Goal: Transaction & Acquisition: Purchase product/service

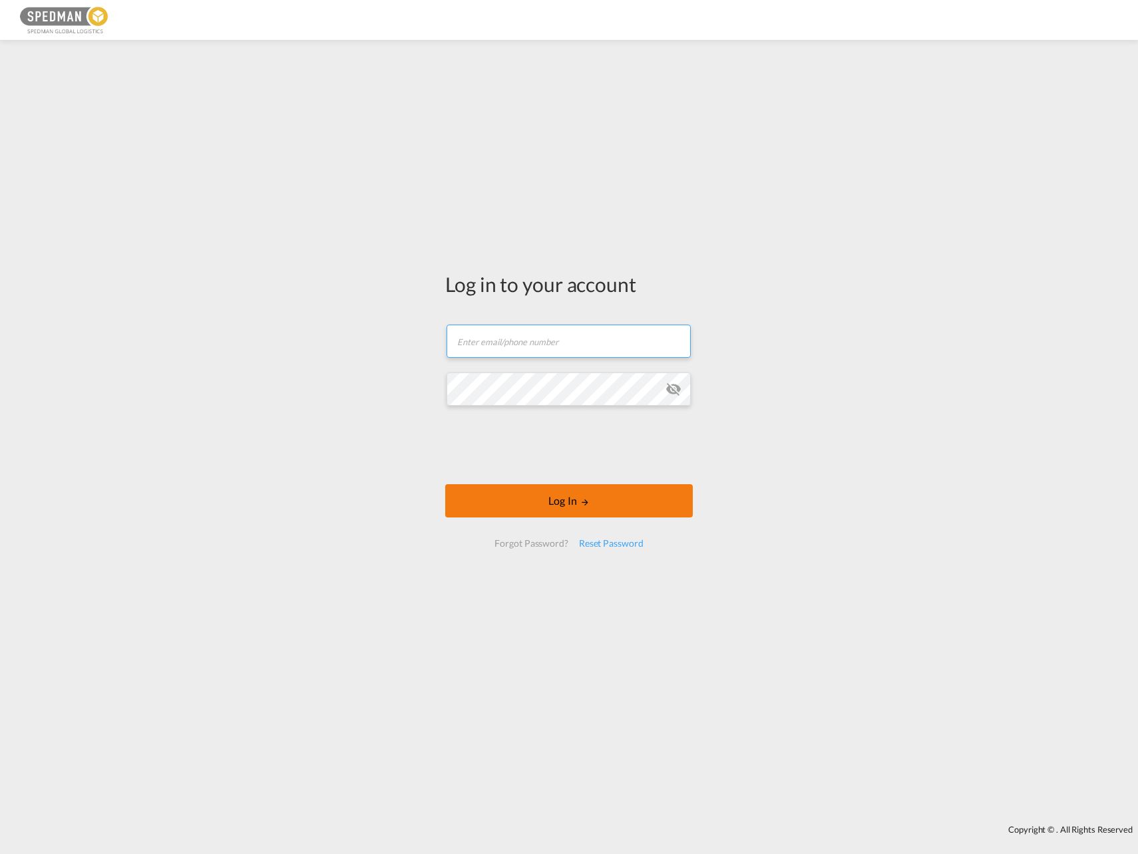
type input "[EMAIL_ADDRESS][DOMAIN_NAME]"
click at [563, 500] on button "Log In" at bounding box center [568, 500] width 247 height 33
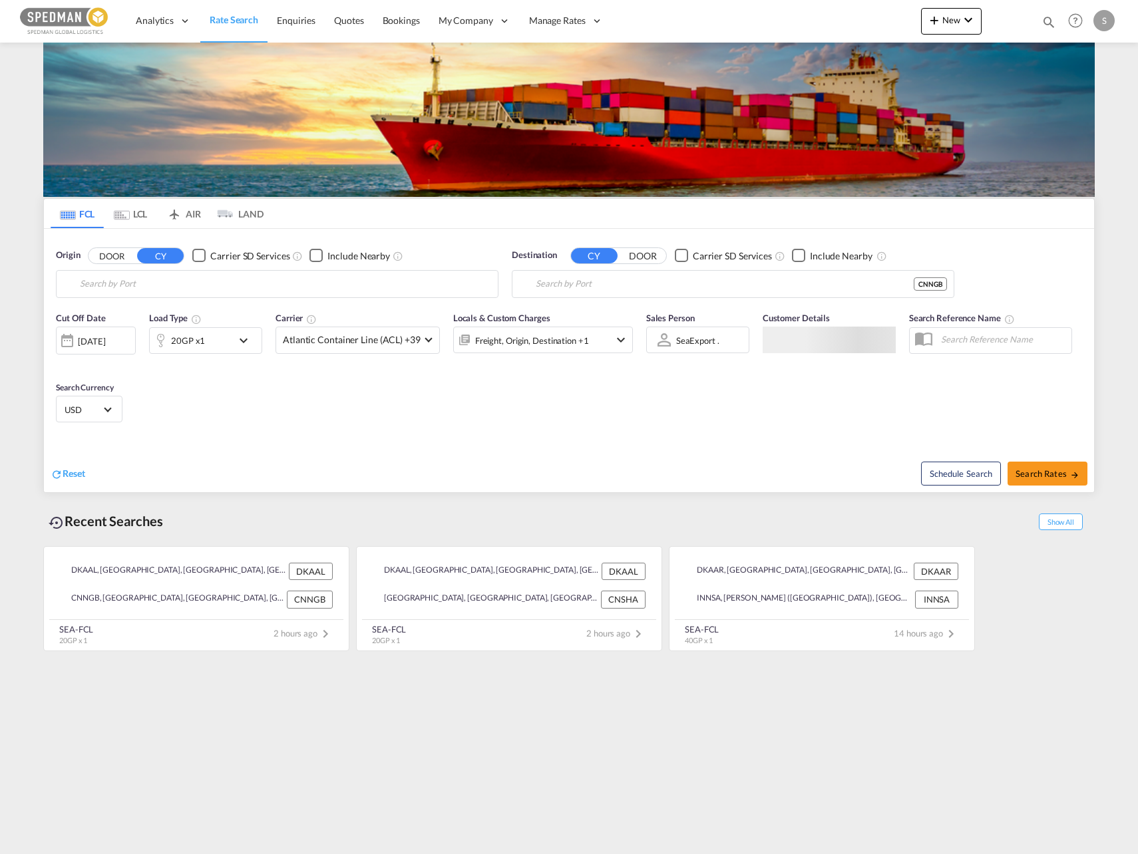
type input "[GEOGRAPHIC_DATA], DKAAL"
type input "Ningbo, CNNGB"
drag, startPoint x: 236, startPoint y: 288, endPoint x: -9, endPoint y: 287, distance: 245.5
click at [0, 287] on html "Analytics Reports Dashboard Rate Search Enquiries Quotes" at bounding box center [569, 427] width 1138 height 854
drag, startPoint x: 184, startPoint y: 289, endPoint x: 21, endPoint y: 287, distance: 163.6
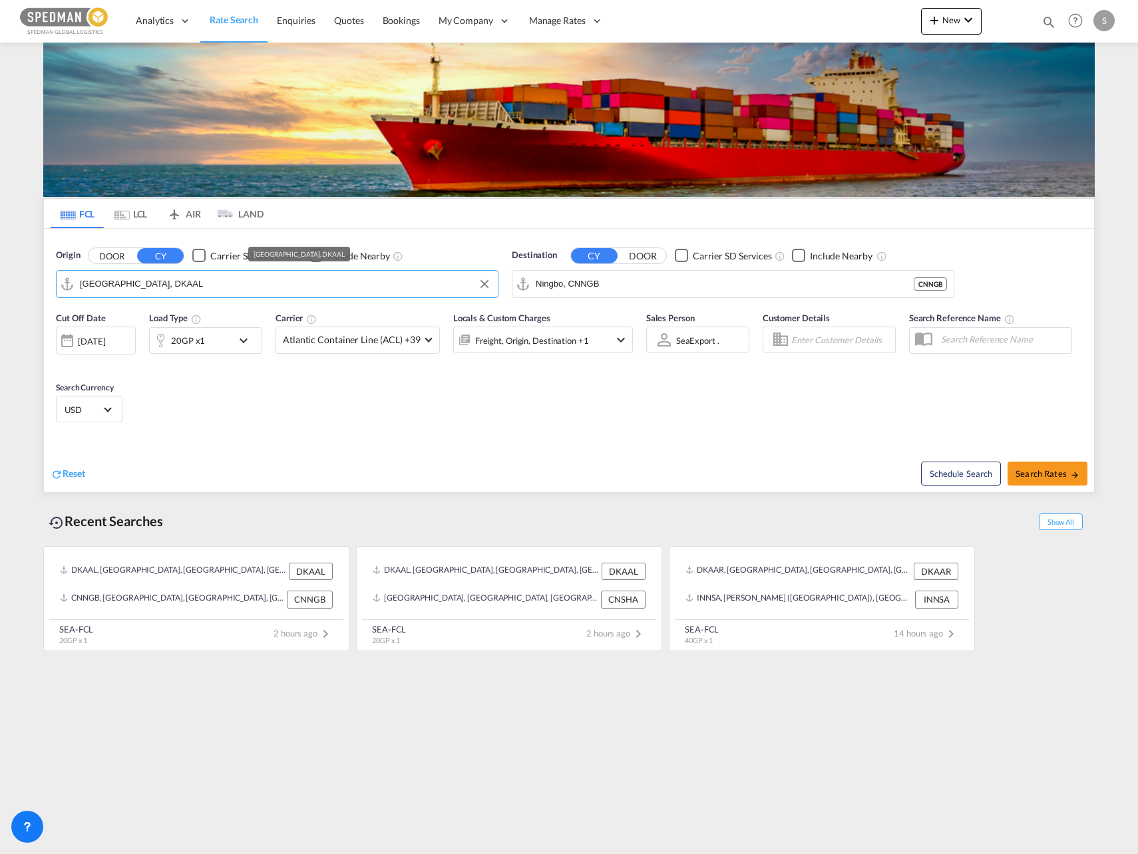
click at [21, 287] on md-content "Analytics Reports Dashboard Rate Search Enquiries Quotes Bookings" at bounding box center [569, 427] width 1138 height 854
click at [120, 322] on div "Aarhus [GEOGRAPHIC_DATA] DKAAR" at bounding box center [183, 321] width 253 height 40
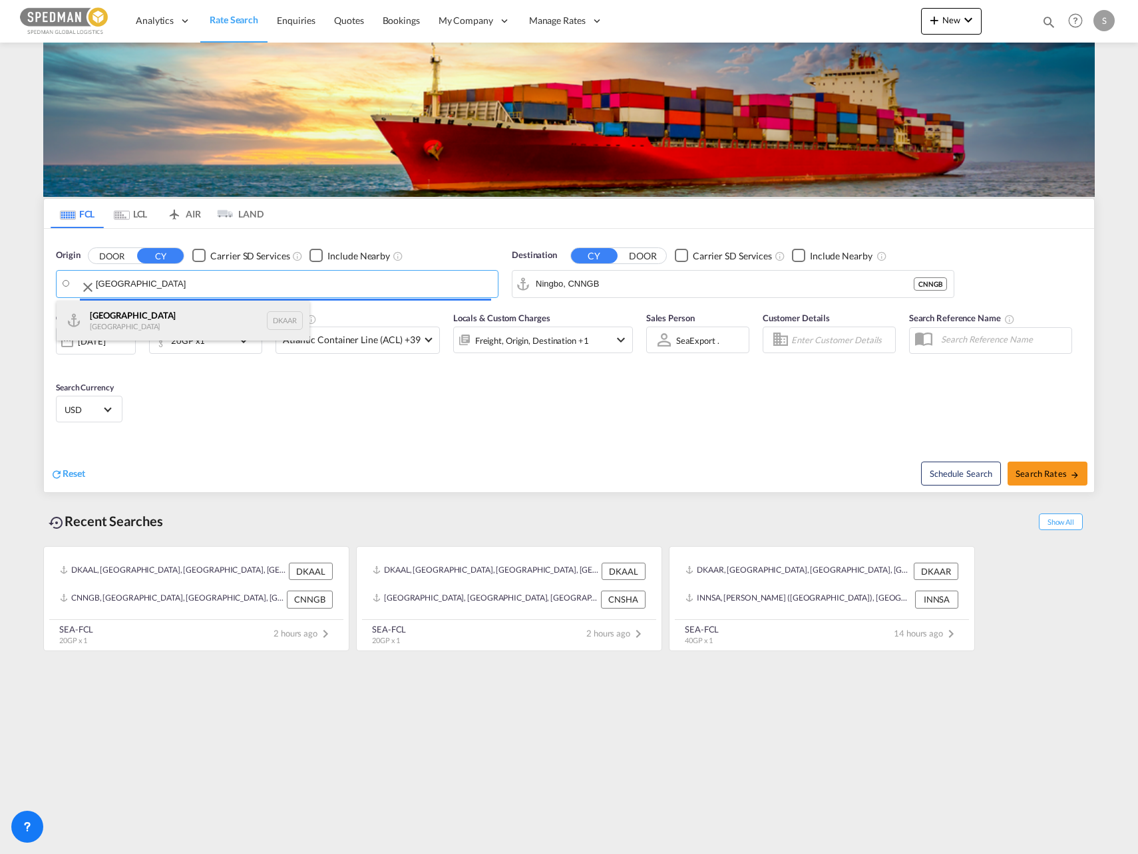
type input "[GEOGRAPHIC_DATA], [GEOGRAPHIC_DATA]"
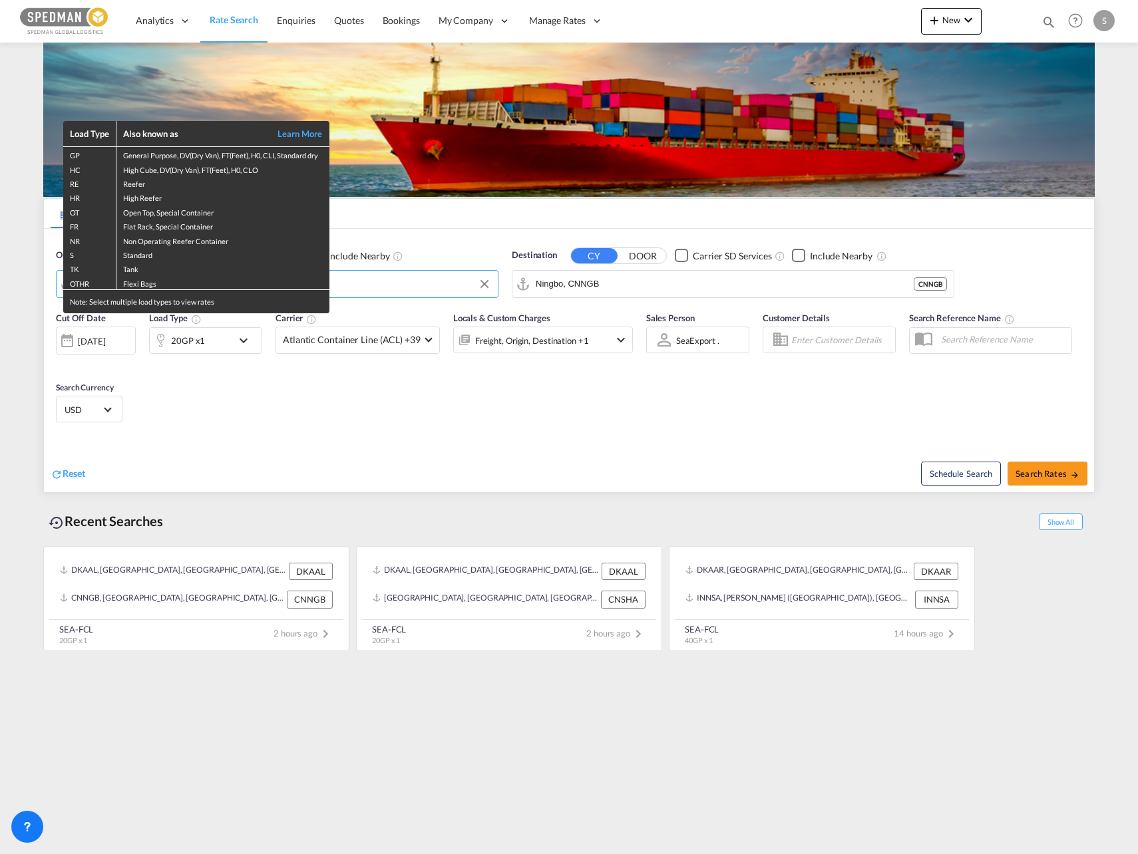
click at [659, 285] on div "Load Type Also known as Learn More GP General Purpose, DV(Dry Van), FT(Feet), H…" at bounding box center [569, 427] width 1138 height 854
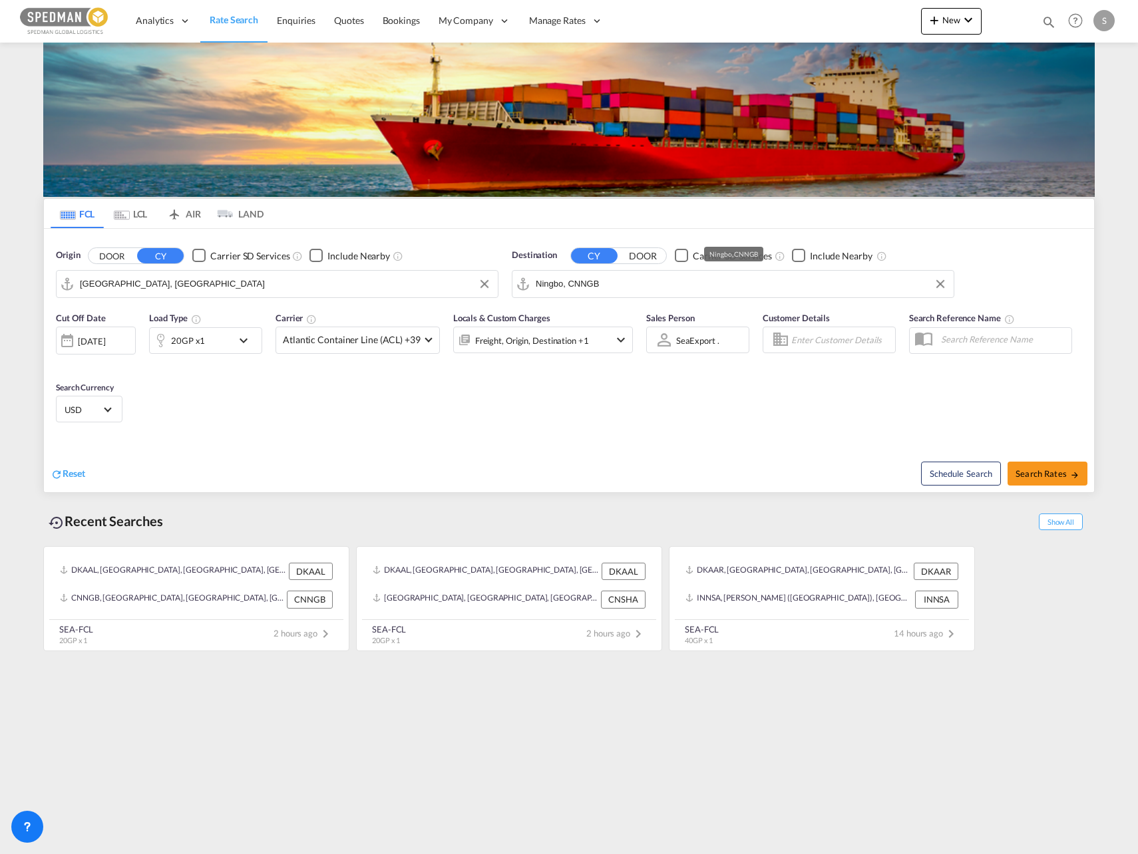
click at [611, 287] on input "Ningbo, CNNGB" at bounding box center [741, 284] width 411 height 20
click at [585, 311] on div "Shanghai [GEOGRAPHIC_DATA] [GEOGRAPHIC_DATA]" at bounding box center [638, 321] width 253 height 40
type input "[GEOGRAPHIC_DATA], [GEOGRAPHIC_DATA]"
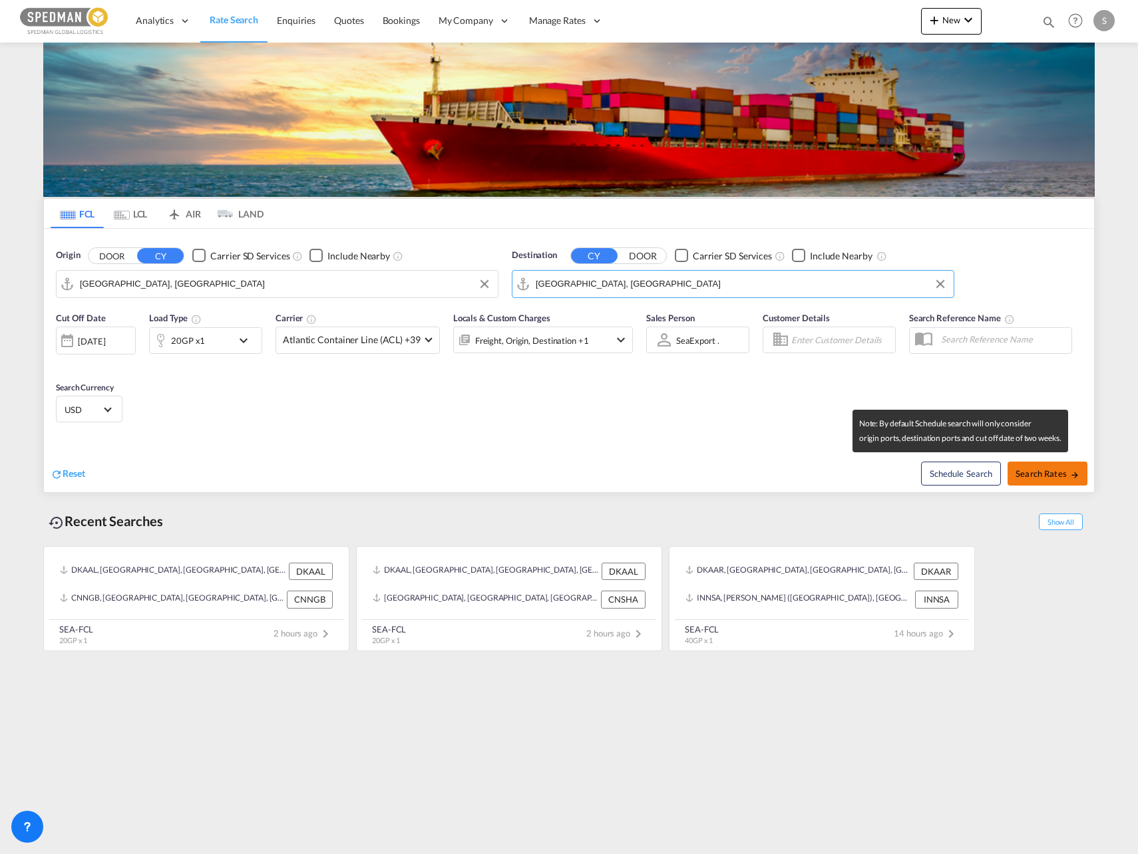
click at [1030, 481] on button "Search Rates" at bounding box center [1047, 474] width 80 height 24
type input "DKAAR to CNSHA / [DATE]"
